Goal: Entertainment & Leisure: Consume media (video, audio)

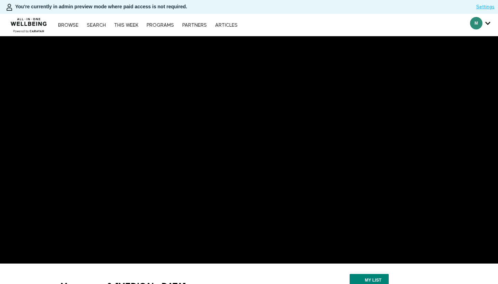
scroll to position [133, 0]
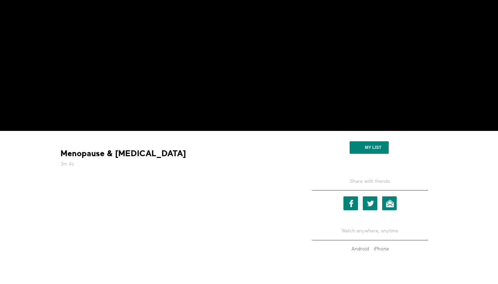
drag, startPoint x: 61, startPoint y: 154, endPoint x: 161, endPoint y: 152, distance: 100.4
click at [161, 152] on div "Menopause & [MEDICAL_DATA] 3m 4s" at bounding box center [176, 157] width 237 height 19
copy div "Menopause & [MEDICAL_DATA]"
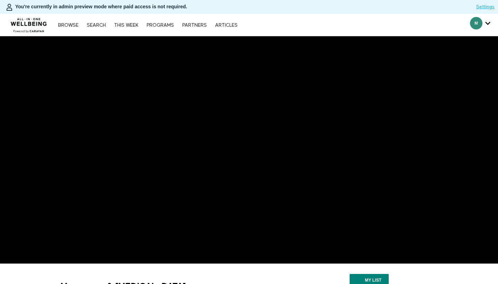
scroll to position [0, 0]
click at [36, 25] on img at bounding box center [29, 23] width 42 height 21
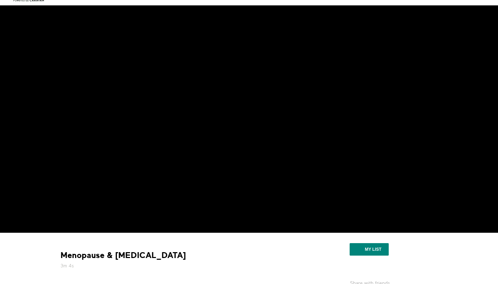
scroll to position [114, 0]
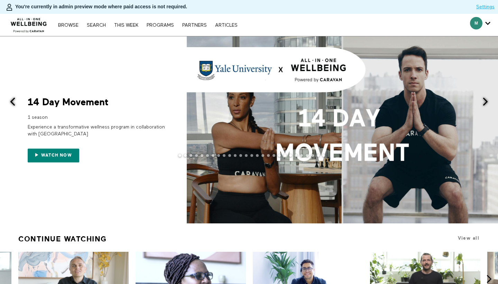
click at [485, 104] on span at bounding box center [486, 101] width 9 height 9
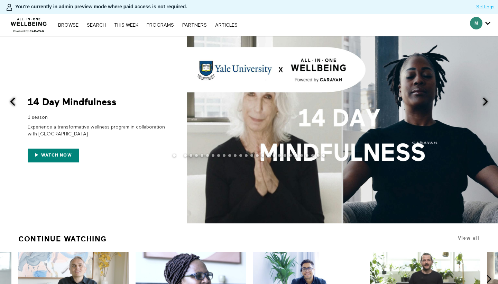
click at [486, 101] on span at bounding box center [486, 101] width 9 height 9
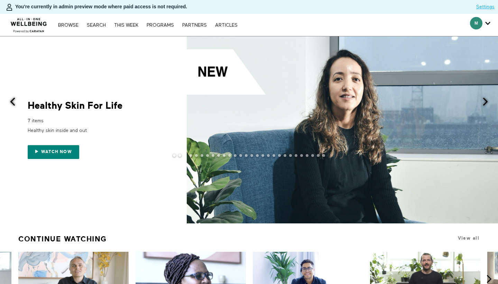
click at [487, 103] on span at bounding box center [486, 101] width 9 height 9
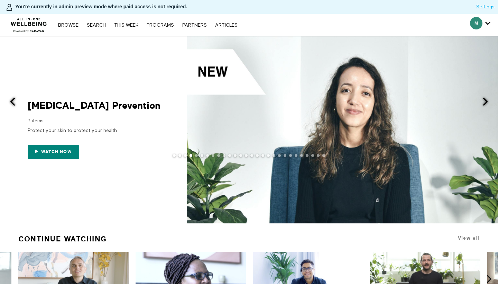
click at [485, 104] on span at bounding box center [486, 101] width 9 height 9
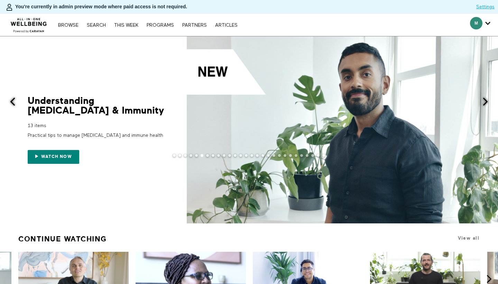
click at [15, 100] on span at bounding box center [12, 101] width 9 height 9
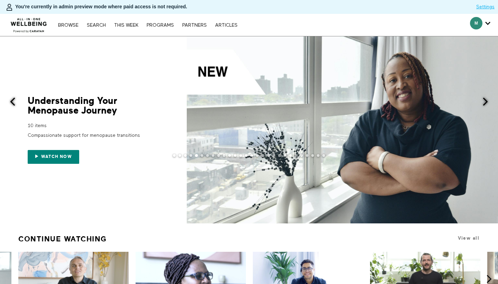
click at [43, 159] on div at bounding box center [249, 161] width 498 height 14
click at [55, 158] on div at bounding box center [249, 161] width 498 height 14
click at [52, 157] on div at bounding box center [249, 161] width 498 height 14
click at [38, 154] on div at bounding box center [249, 161] width 498 height 14
click at [37, 151] on link "Watch now" at bounding box center [54, 157] width 52 height 14
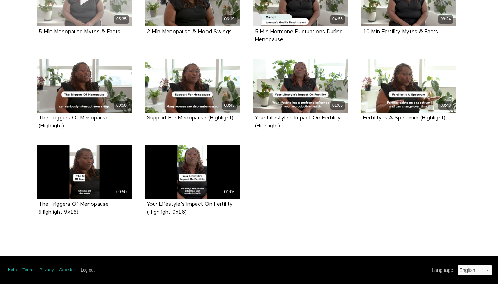
scroll to position [216, 0]
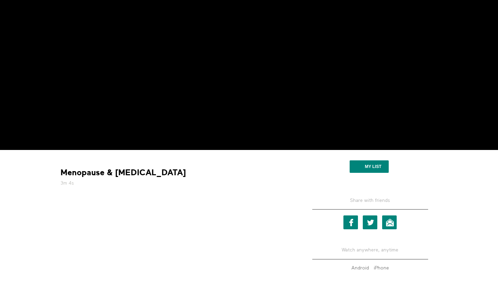
scroll to position [-15, 0]
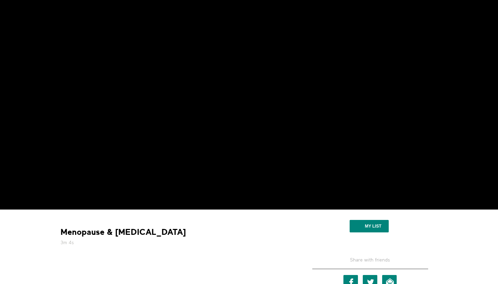
scroll to position [19, 0]
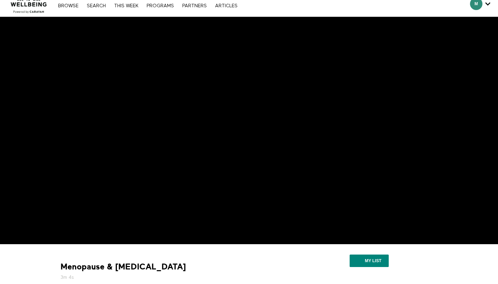
click at [199, 264] on div "Menopause & [MEDICAL_DATA] 3m 4s" at bounding box center [176, 270] width 237 height 19
